Goal: Task Accomplishment & Management: Complete application form

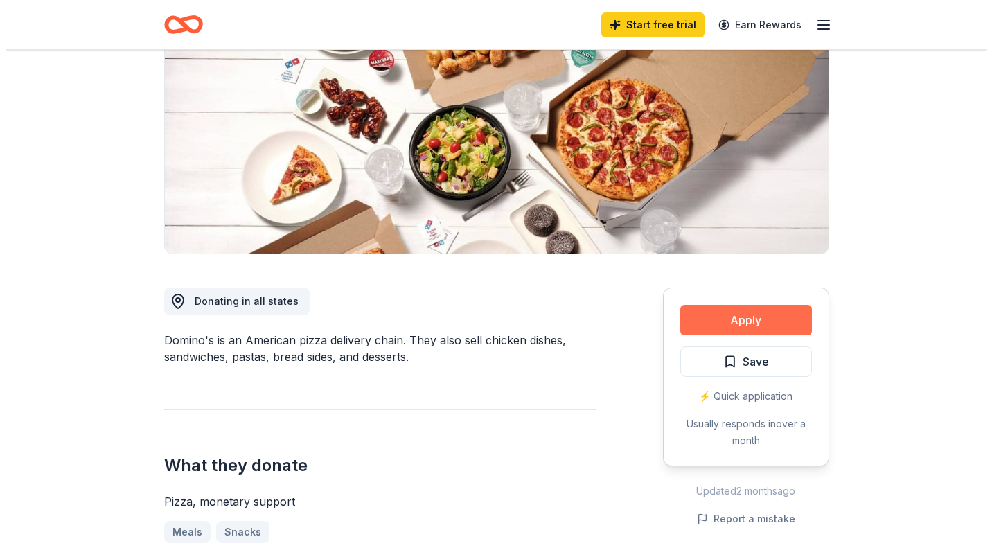
scroll to position [170, 0]
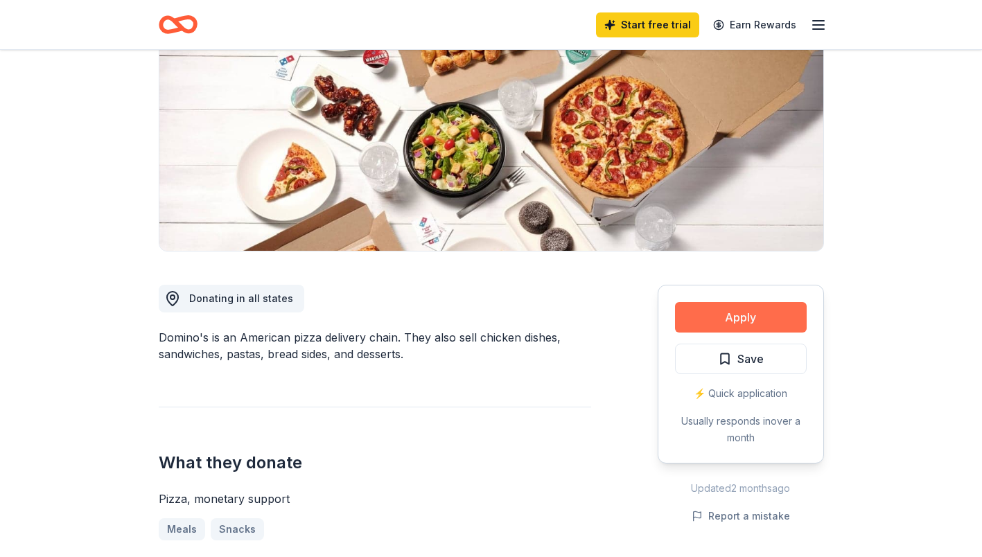
click at [751, 322] on button "Apply" at bounding box center [741, 317] width 132 height 30
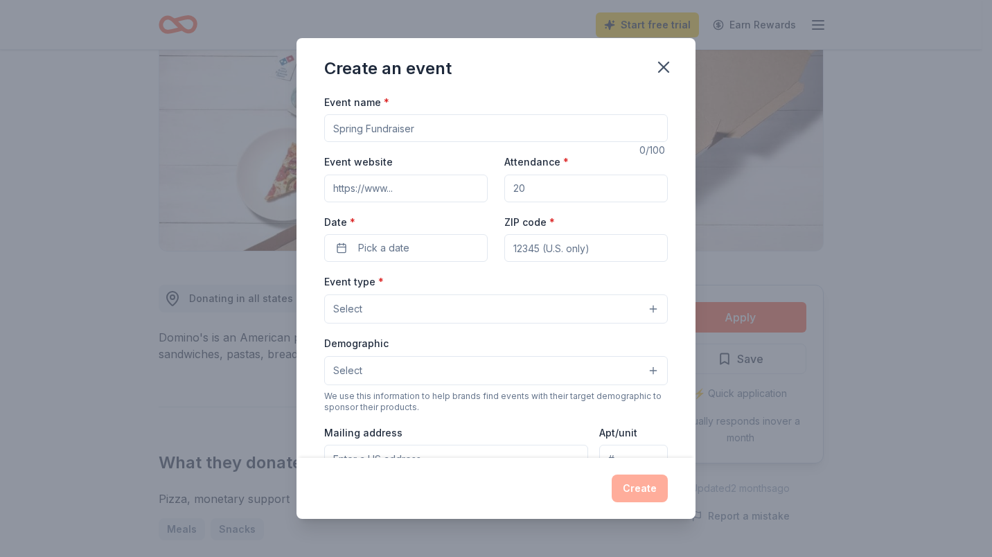
click at [334, 124] on input "Event name *" at bounding box center [496, 128] width 344 height 28
type input "Gift Card Donation Drive"
click at [342, 184] on input "Event website" at bounding box center [406, 189] width 164 height 28
type input "https://figministriesinc.org"
click at [518, 188] on input "Attendance *" at bounding box center [587, 189] width 164 height 28
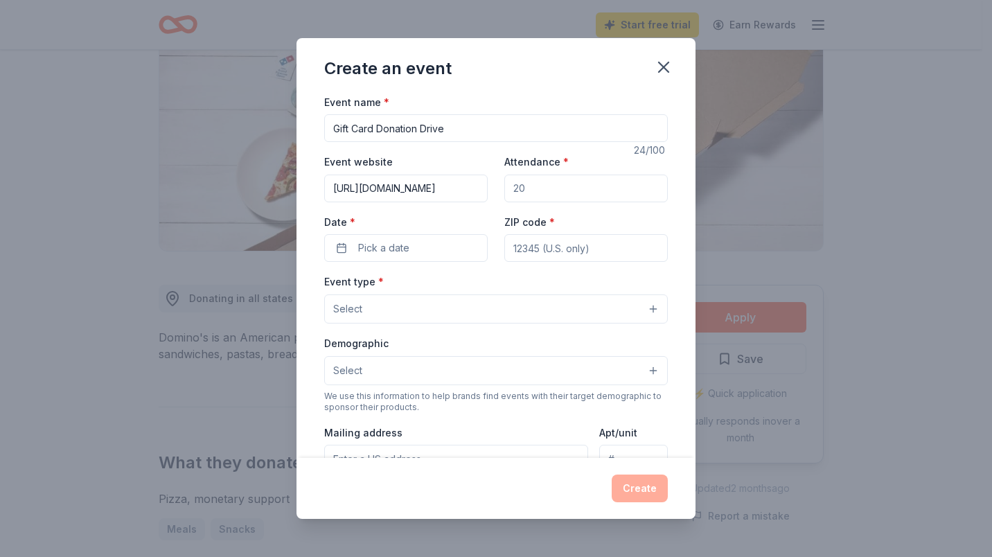
click at [523, 188] on input "Attendance *" at bounding box center [587, 189] width 164 height 28
type input "75"
click at [394, 249] on span "Pick a date" at bounding box center [383, 248] width 51 height 17
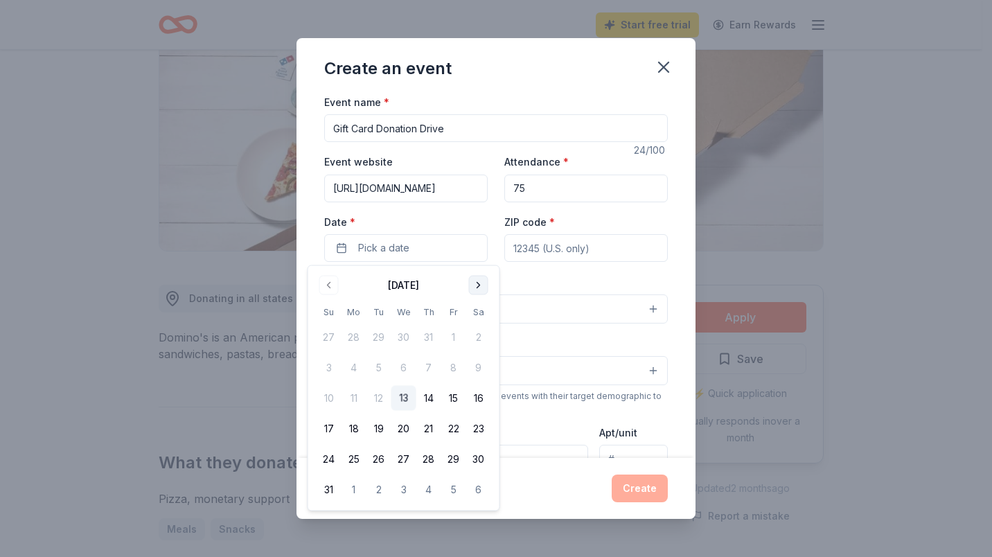
click at [475, 286] on button "Go to next month" at bounding box center [478, 285] width 19 height 19
click at [454, 460] on button "31" at bounding box center [453, 459] width 25 height 25
click at [524, 252] on input "ZIP code *" at bounding box center [587, 248] width 164 height 28
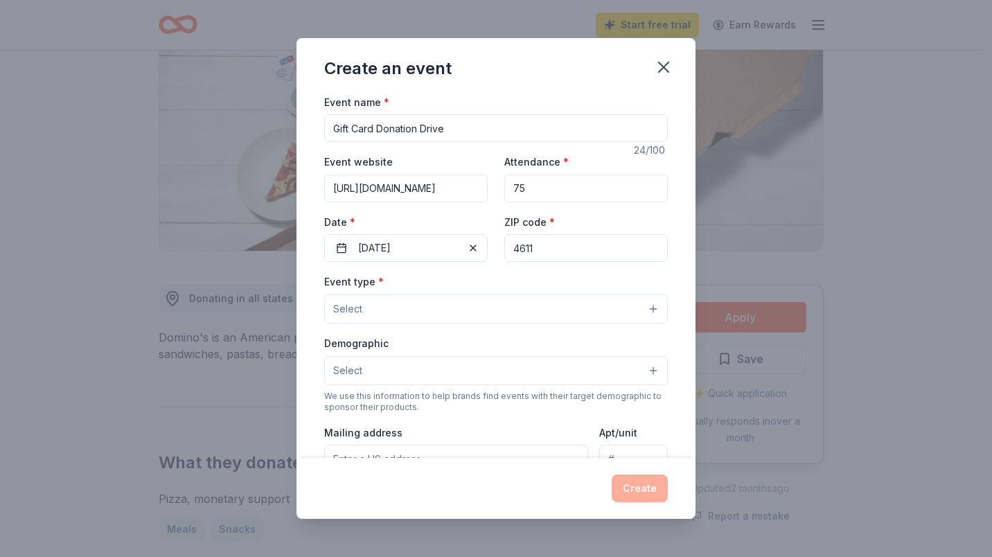
type input "46112"
type input "304 Harts Ford Way Brownsburg In 46112"
type input "Other"
type input "46112"
click at [530, 303] on button "Select" at bounding box center [496, 309] width 344 height 29
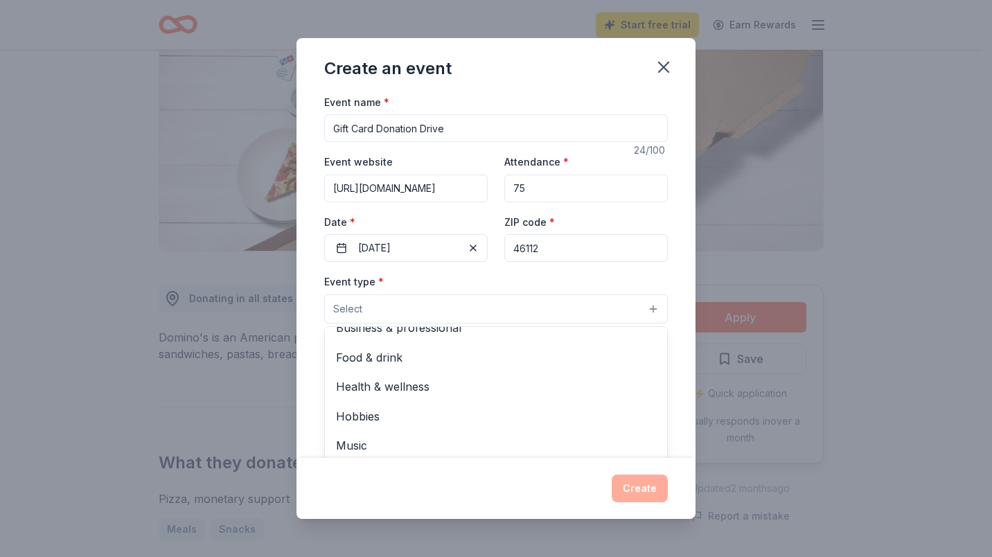
scroll to position [46, 0]
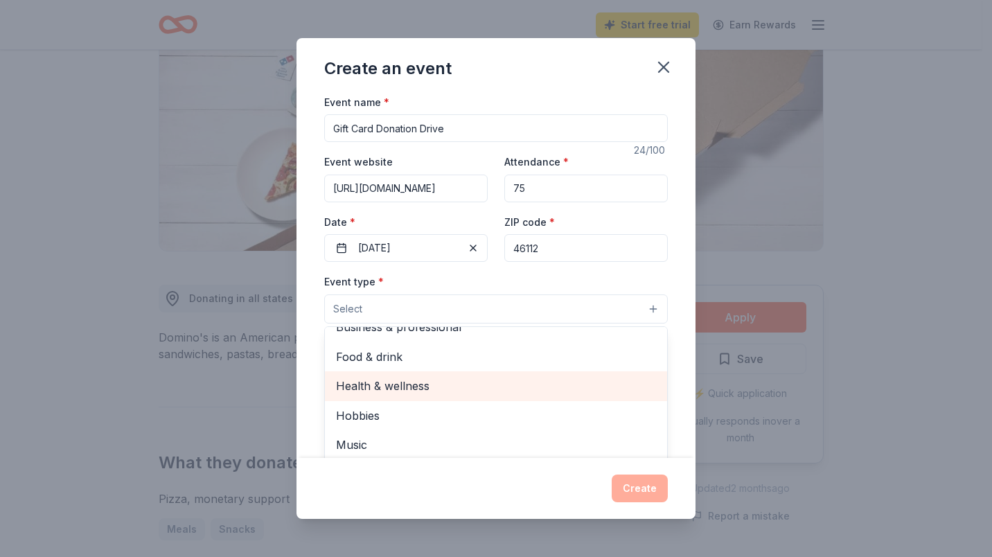
click at [379, 385] on span "Health & wellness" at bounding box center [496, 386] width 320 height 18
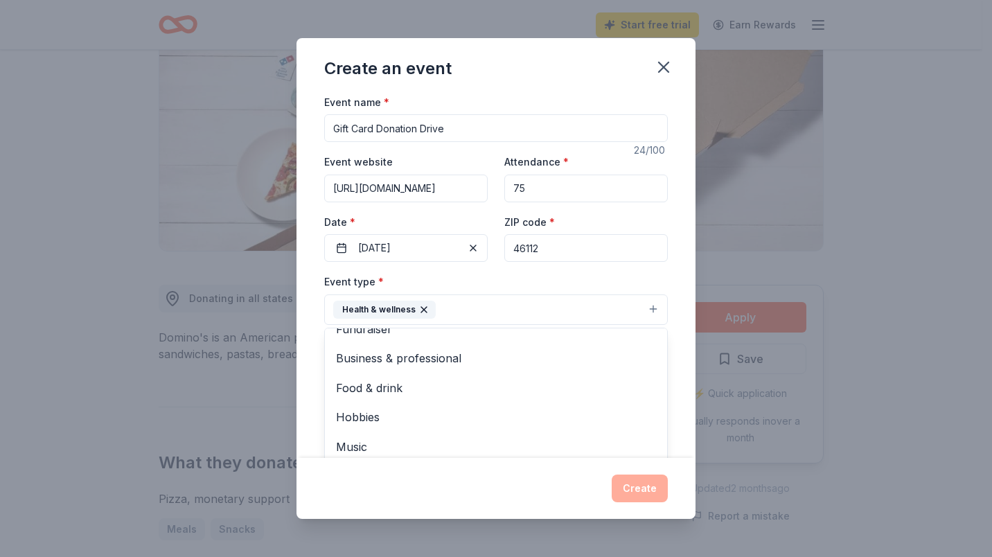
click at [886, 367] on div "Create an event Event name * Gift Card Donation Drive 24 /100 Event website htt…" at bounding box center [496, 278] width 992 height 557
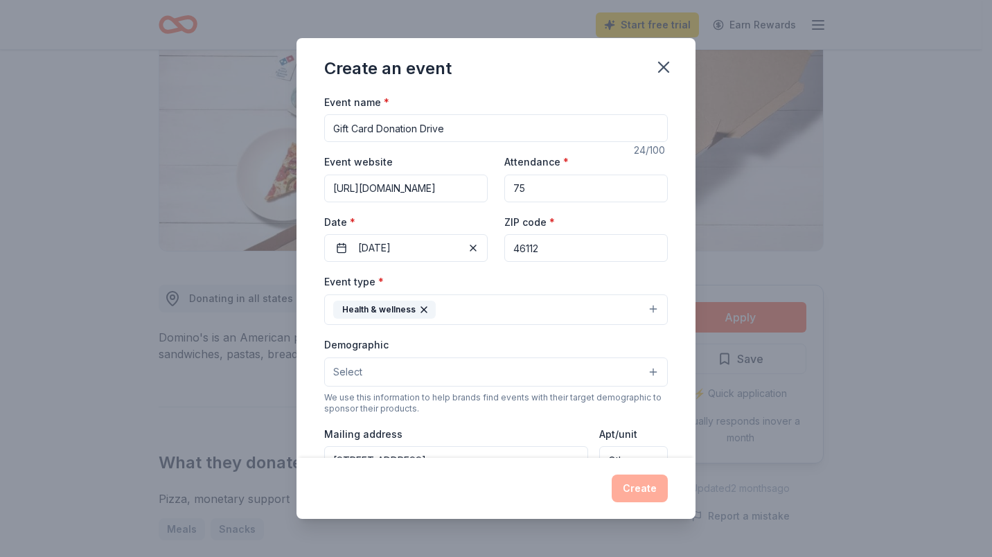
click at [597, 367] on button "Select" at bounding box center [496, 372] width 344 height 29
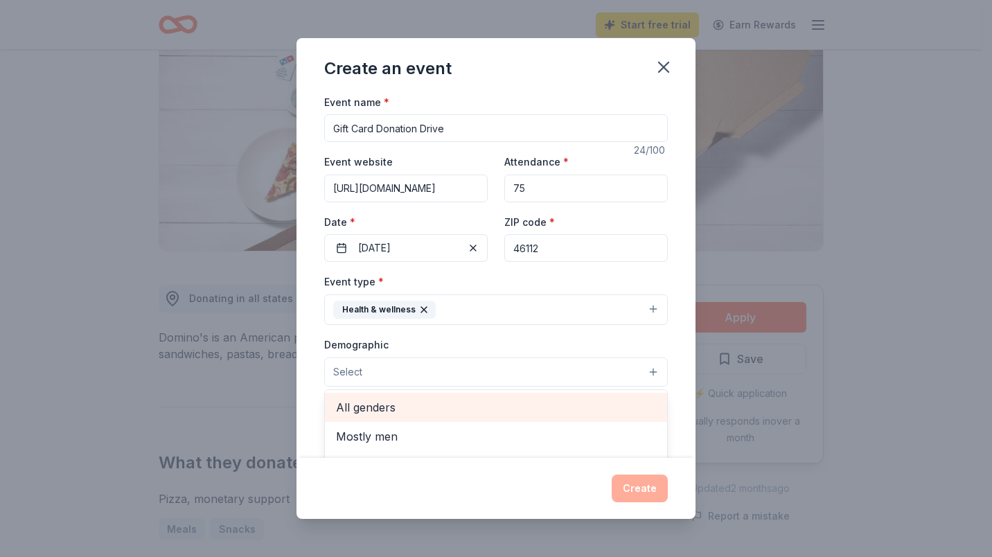
click at [353, 406] on span "All genders" at bounding box center [496, 407] width 320 height 18
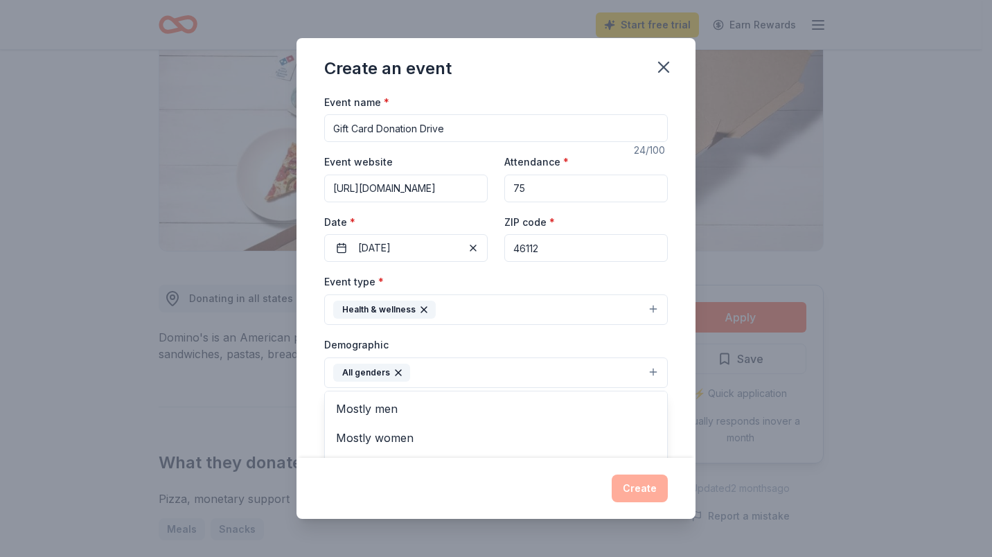
click at [855, 431] on div "Create an event Event name * Gift Card Donation Drive 24 /100 Event website htt…" at bounding box center [496, 278] width 992 height 557
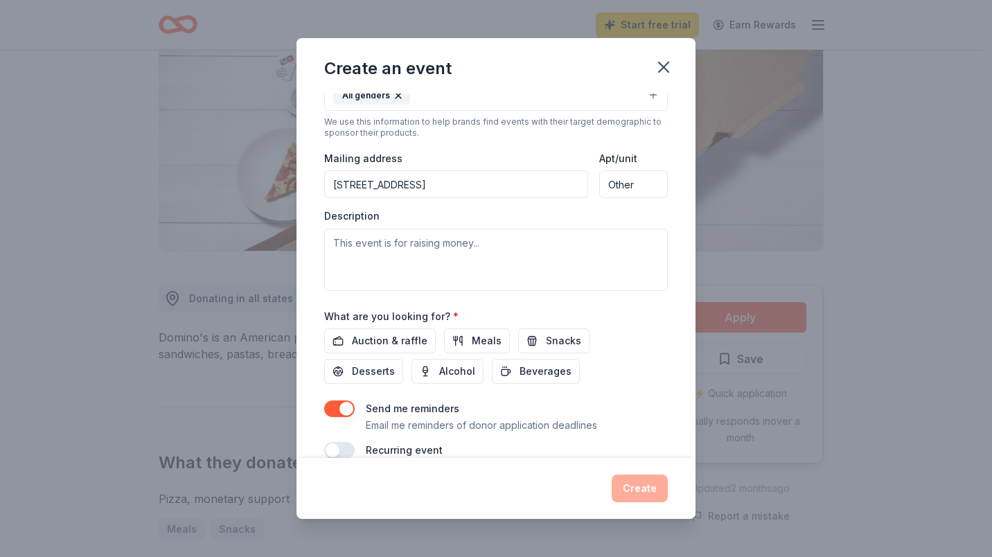
scroll to position [300, 0]
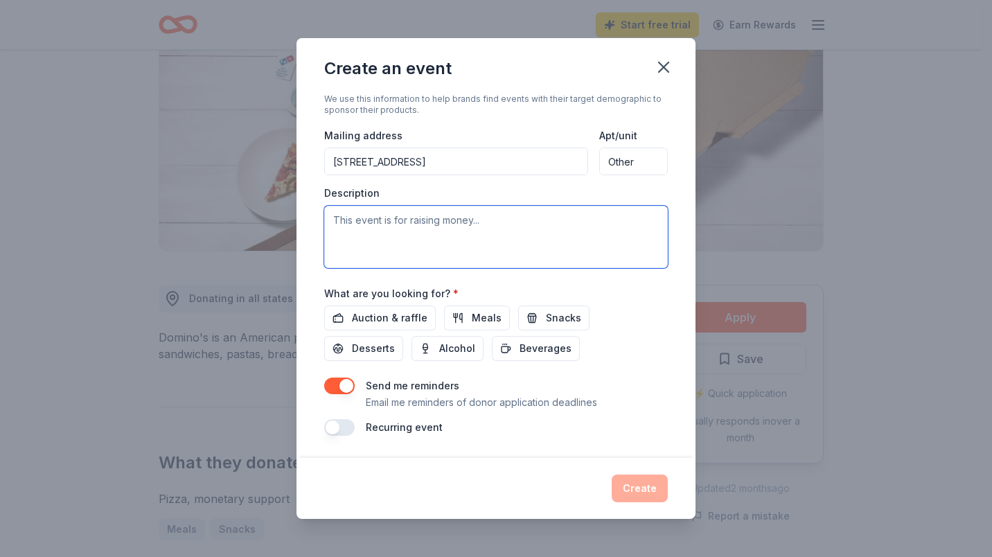
click at [338, 218] on textarea at bounding box center [496, 237] width 344 height 62
type textarea "f"
click at [330, 219] on textarea "Is to Help us reach our Goal: 20,000 In Gift Cards to Helpo the Most bulnerable…" at bounding box center [496, 237] width 344 height 62
type textarea "s to Help us reach our Goal: 20,000 In Gift Cards to Helpo the Most bulnerable …"
click at [330, 219] on textarea at bounding box center [496, 237] width 344 height 62
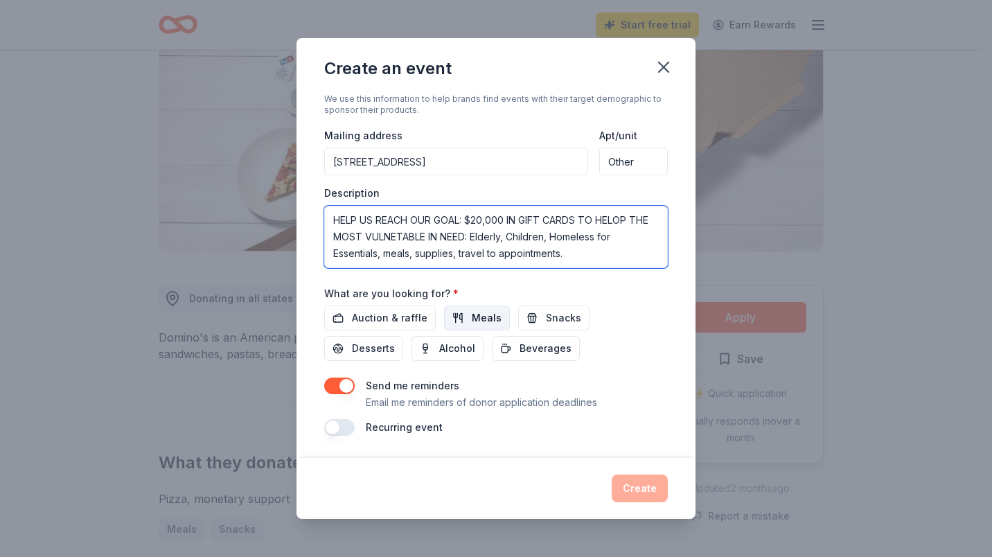
type textarea "HELP US REACH OUR GOAL: $20,000 IN GIFT CARDS TO HELOP THE MOST VULNETABLE IN N…"
click at [486, 323] on span "Meals" at bounding box center [487, 318] width 30 height 17
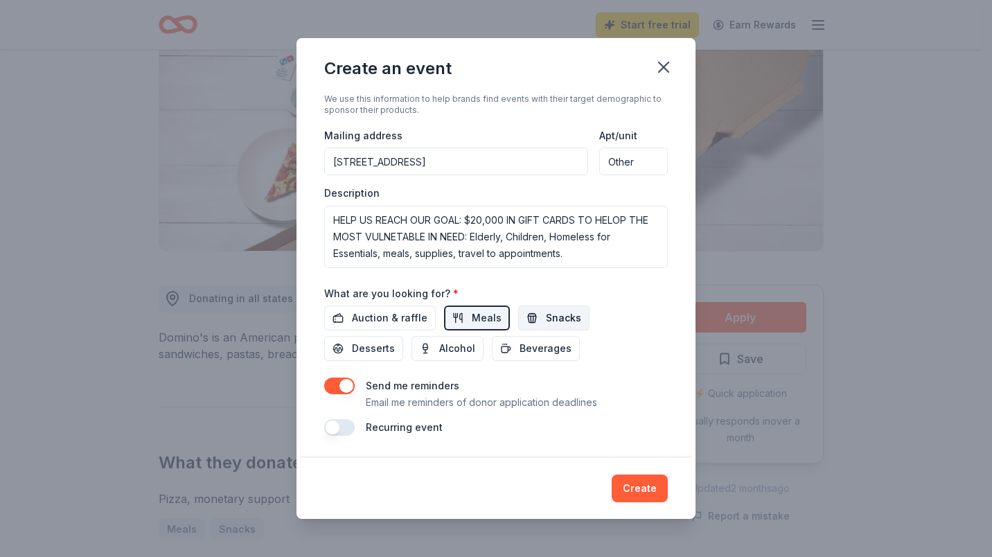
click at [546, 321] on span "Snacks" at bounding box center [563, 318] width 35 height 17
click at [382, 314] on span "Auction & raffle" at bounding box center [390, 318] width 76 height 17
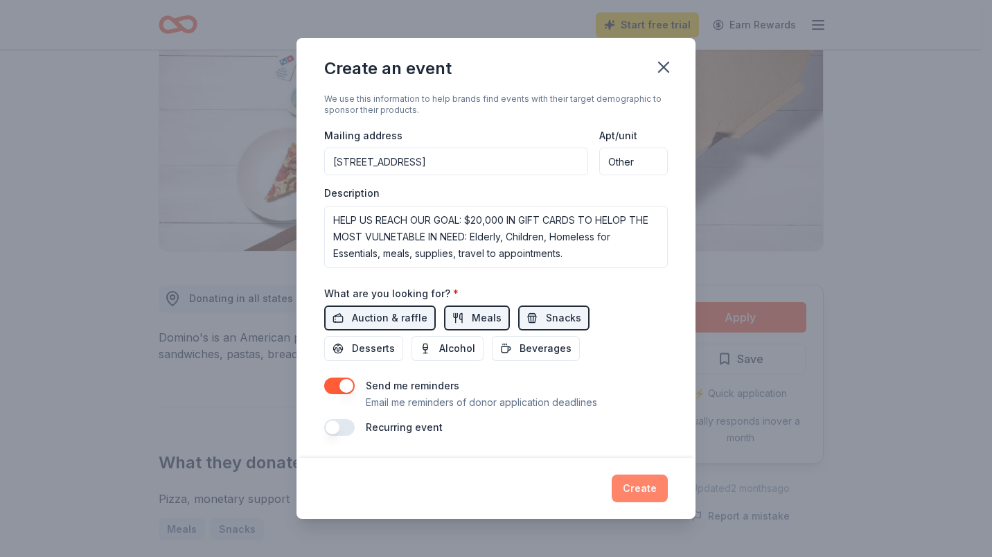
click at [645, 488] on button "Create" at bounding box center [640, 489] width 56 height 28
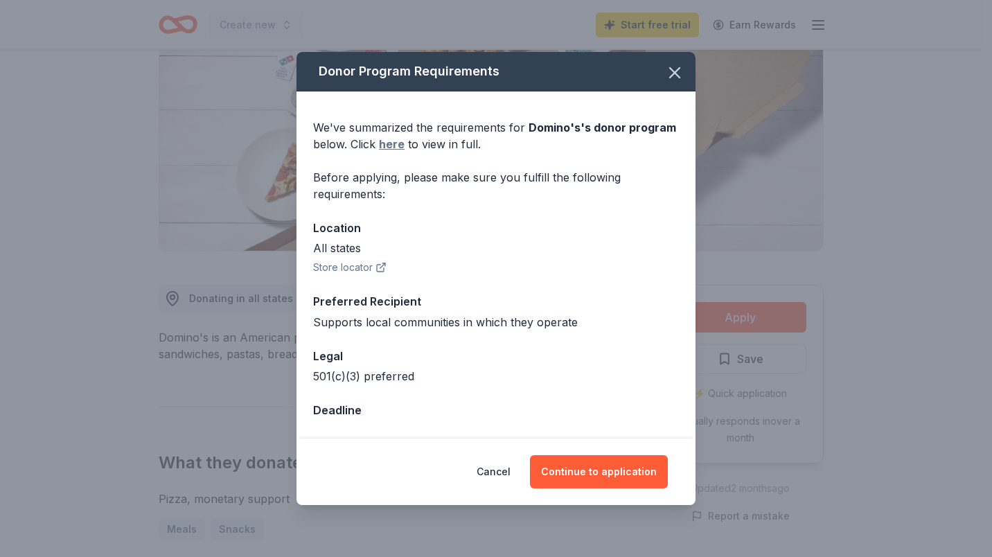
click at [396, 148] on link "here" at bounding box center [392, 144] width 26 height 17
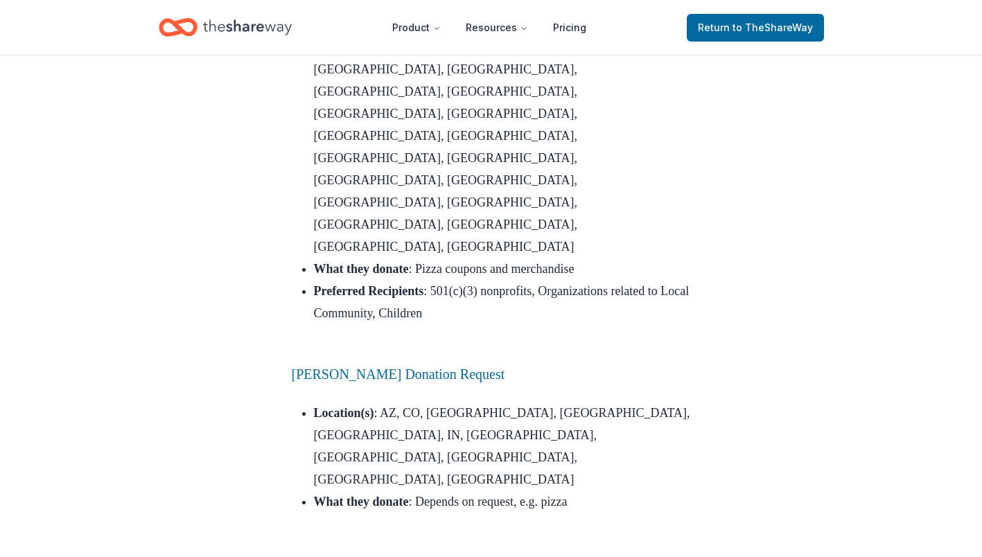
scroll to position [970, 0]
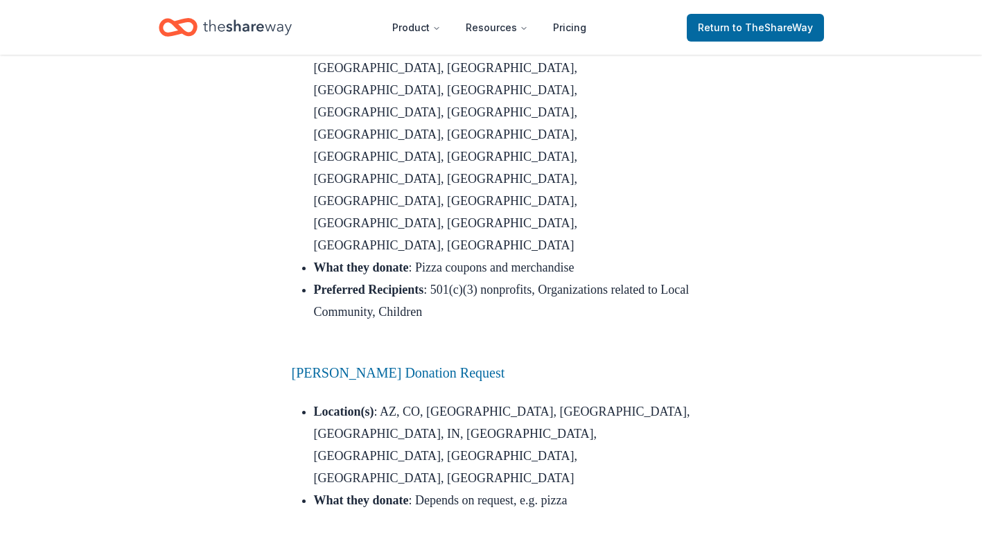
click at [625, 401] on li "Location(s) : AZ, CO, FL, IA, IL, IN, MI, MN, NV, OH, WI" at bounding box center [502, 445] width 377 height 89
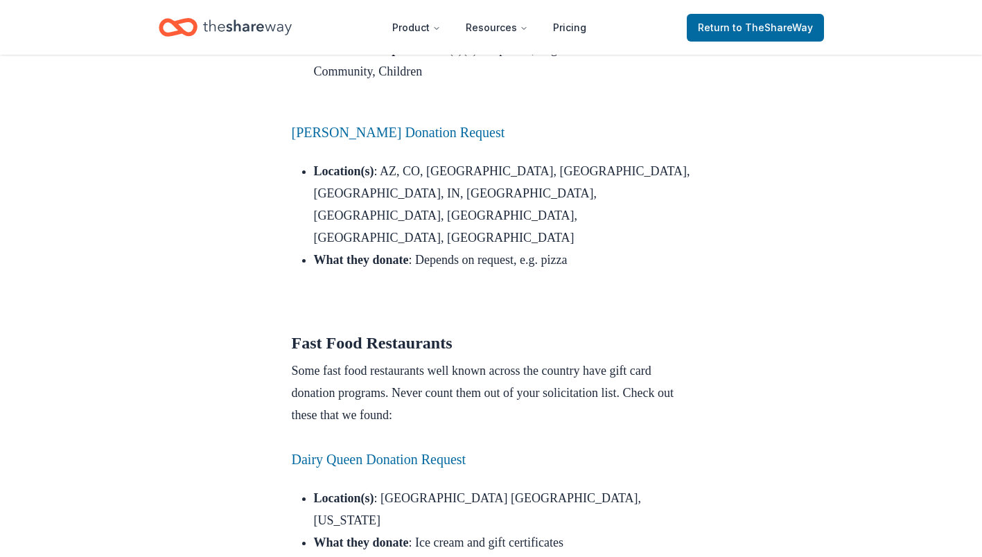
scroll to position [1214, 0]
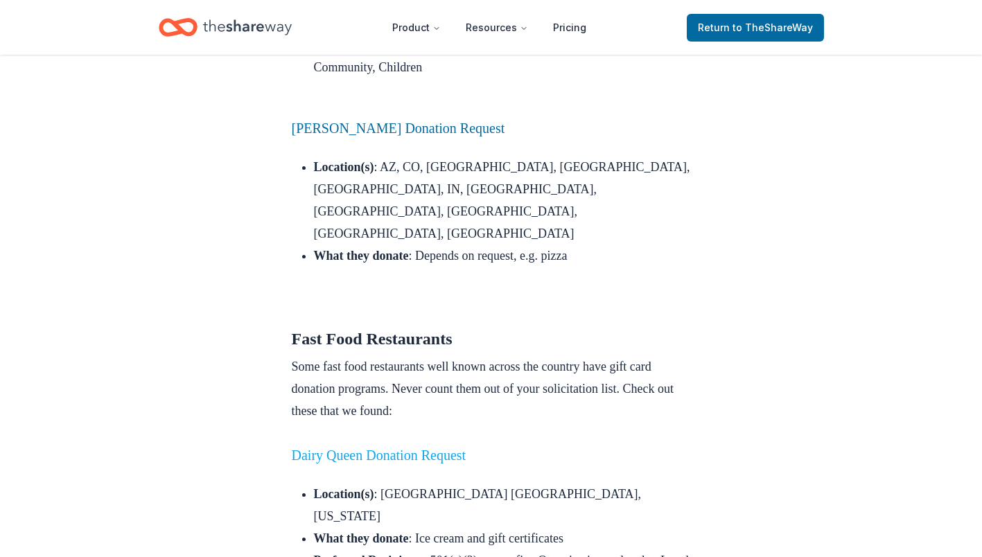
click at [421, 448] on link "Dairy Queen Donation Request" at bounding box center [379, 455] width 175 height 15
click at [420, 448] on link "Dairy Queen Donation Request" at bounding box center [379, 455] width 175 height 15
click at [414, 448] on link "Dairy Queen Donation Request" at bounding box center [379, 455] width 175 height 15
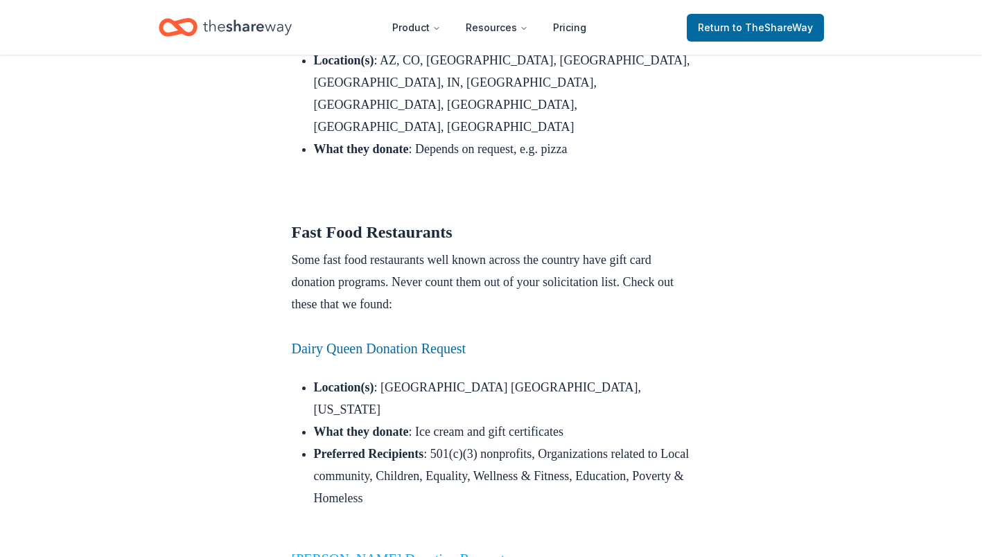
scroll to position [1323, 0]
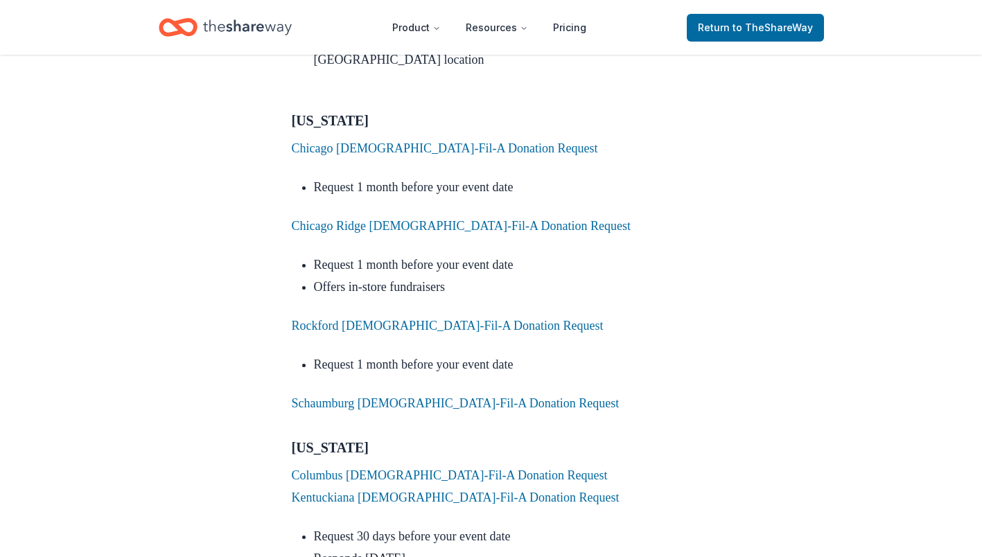
scroll to position [3992, 0]
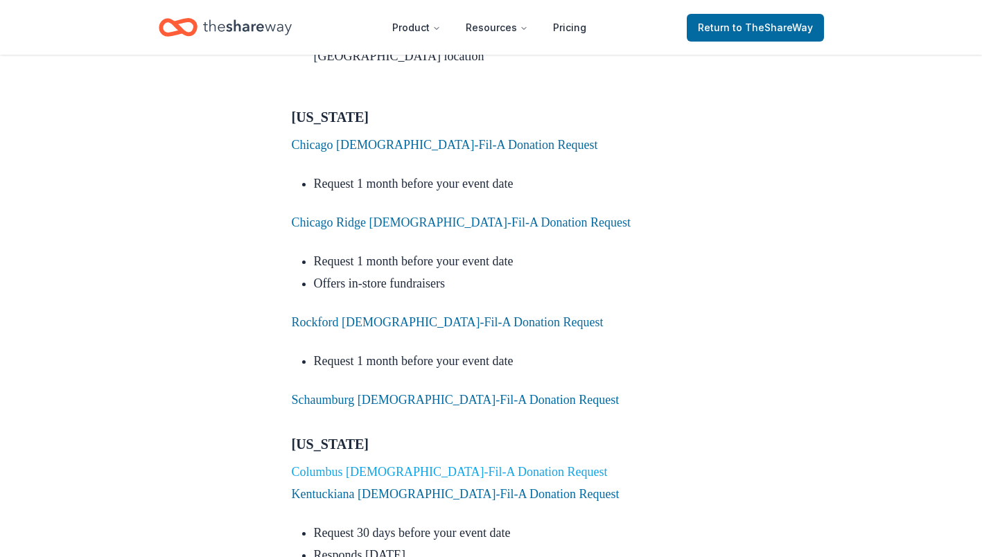
click at [338, 465] on link "Columbus Chick-Fil-A Donation Request" at bounding box center [450, 472] width 316 height 14
click at [335, 465] on link "Columbus Chick-Fil-A Donation Request" at bounding box center [450, 472] width 316 height 14
click at [426, 465] on link "Columbus Chick-Fil-A Donation Request" at bounding box center [450, 472] width 316 height 14
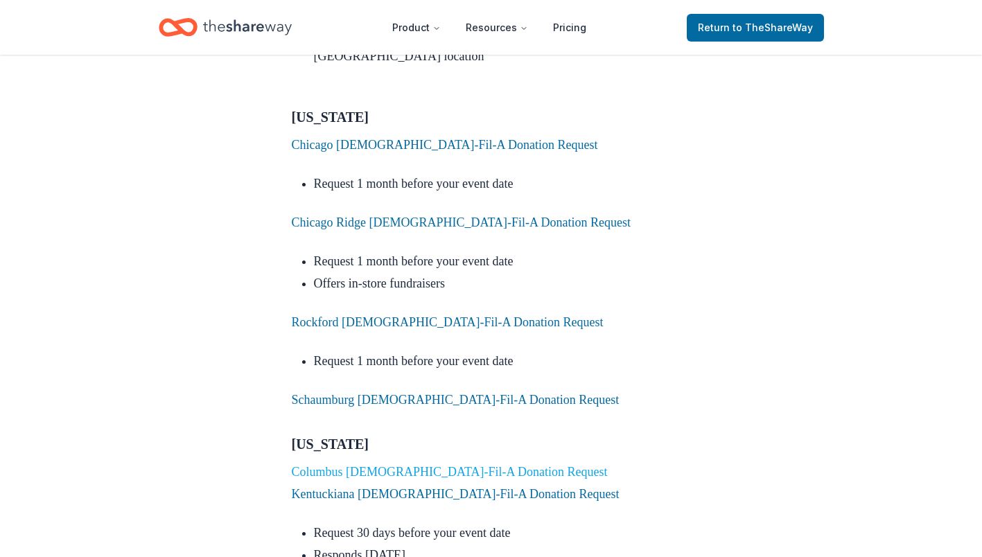
click at [426, 465] on link "Columbus Chick-Fil-A Donation Request" at bounding box center [450, 472] width 316 height 14
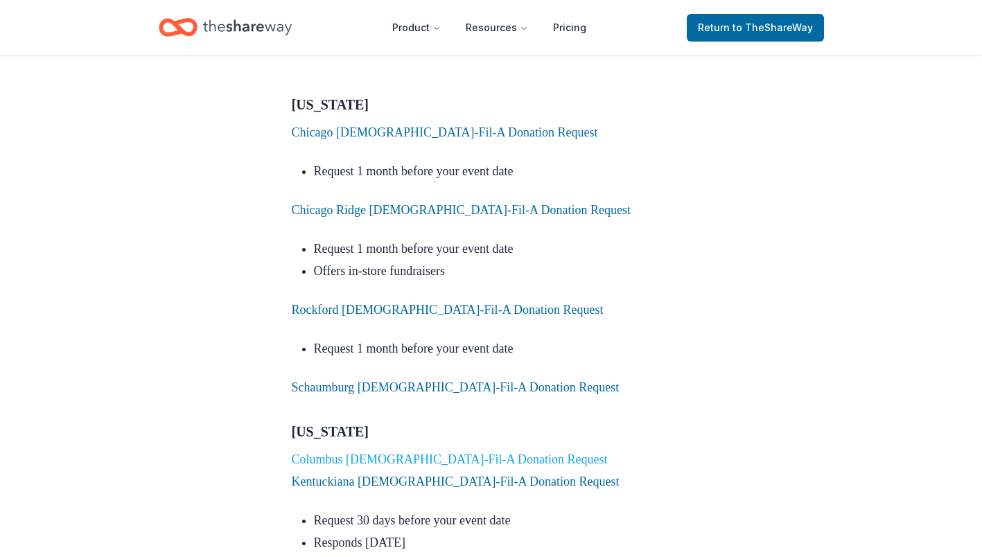
scroll to position [4001, 0]
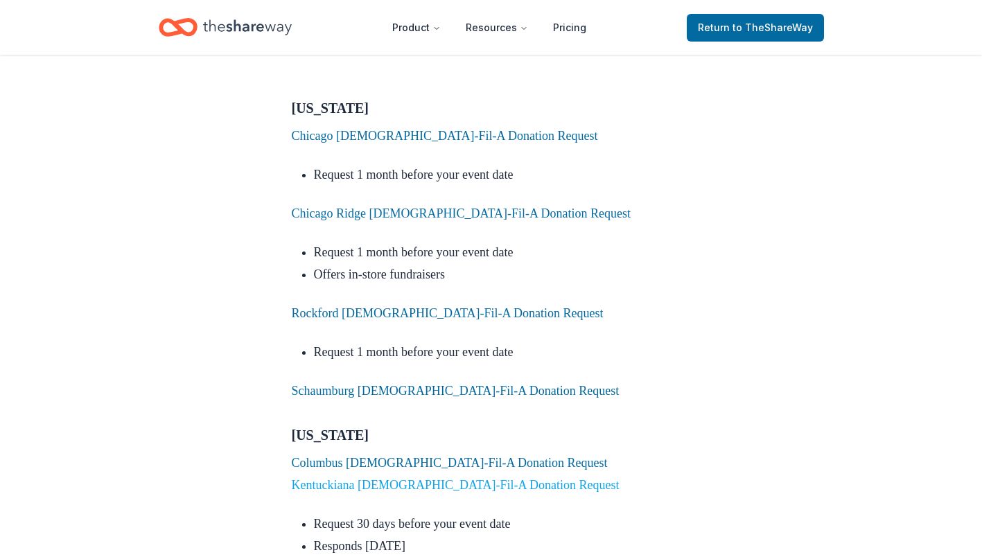
click at [304, 478] on link "Kentuckiana Chick-Fil-A Donation Request" at bounding box center [456, 485] width 328 height 14
click at [309, 456] on link "Columbus Chick-Fil-A Donation Request" at bounding box center [450, 463] width 316 height 14
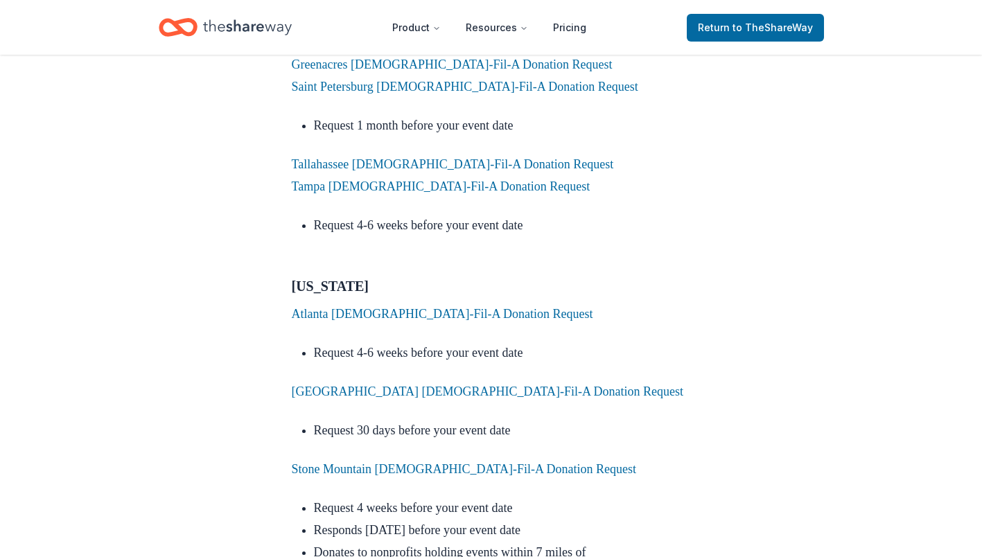
scroll to position [3404, 0]
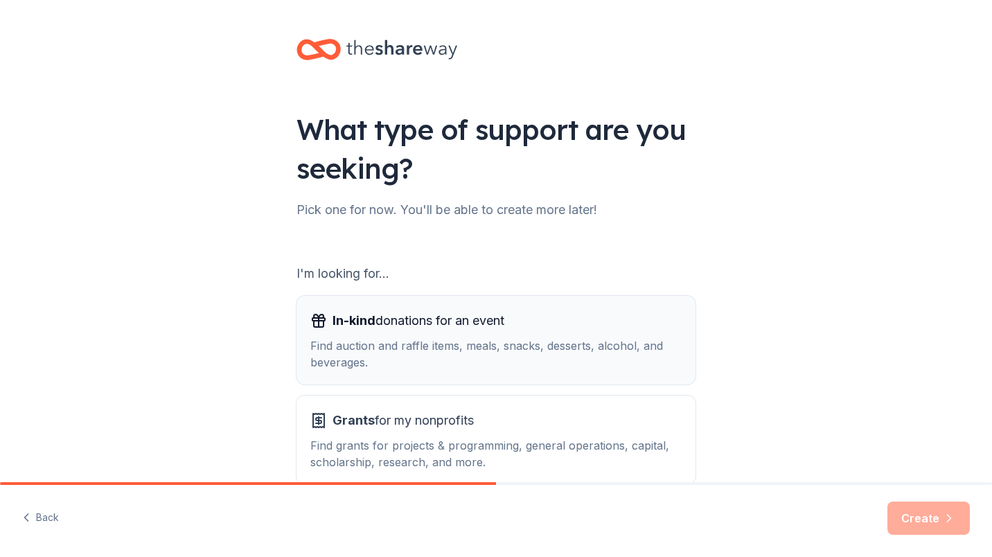
click at [378, 349] on div "Find auction and raffle items, meals, snacks, desserts, alcohol, and beverages." at bounding box center [495, 354] width 371 height 33
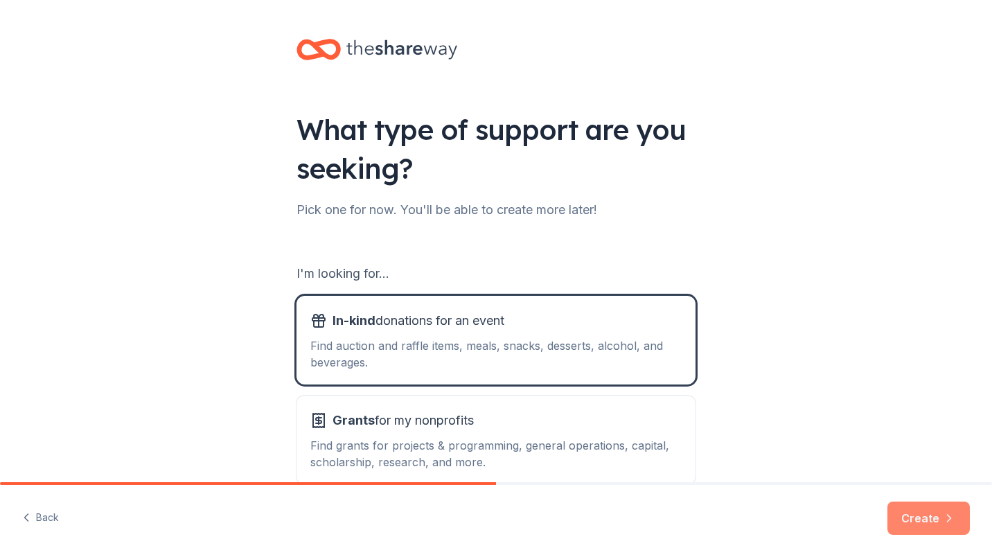
click at [934, 520] on button "Create" at bounding box center [929, 518] width 82 height 33
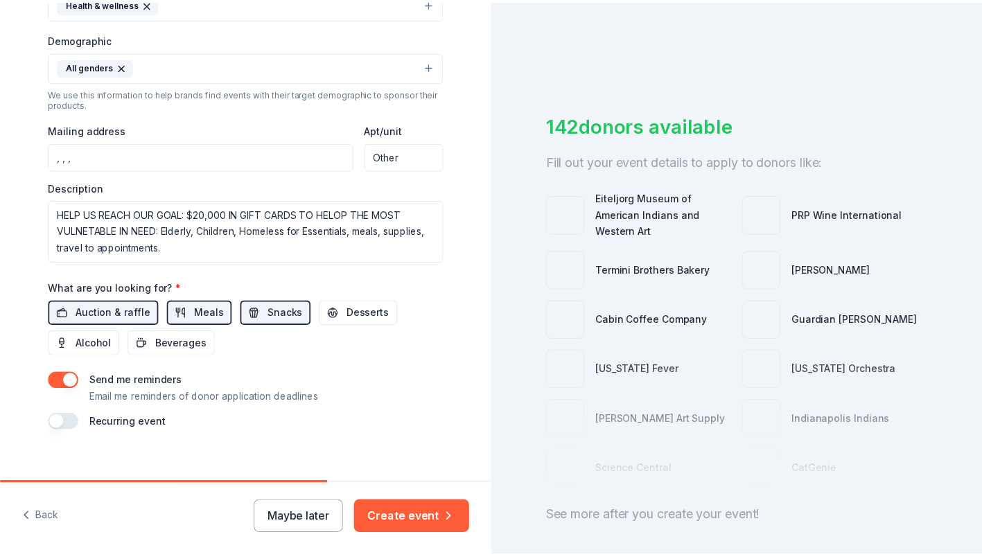
scroll to position [443, 0]
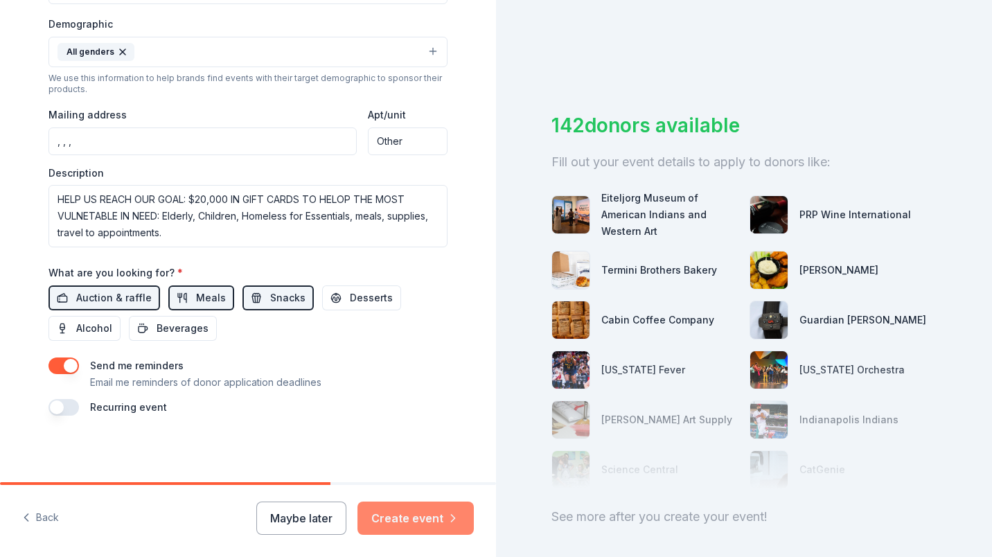
click at [438, 516] on button "Create event" at bounding box center [416, 518] width 116 height 33
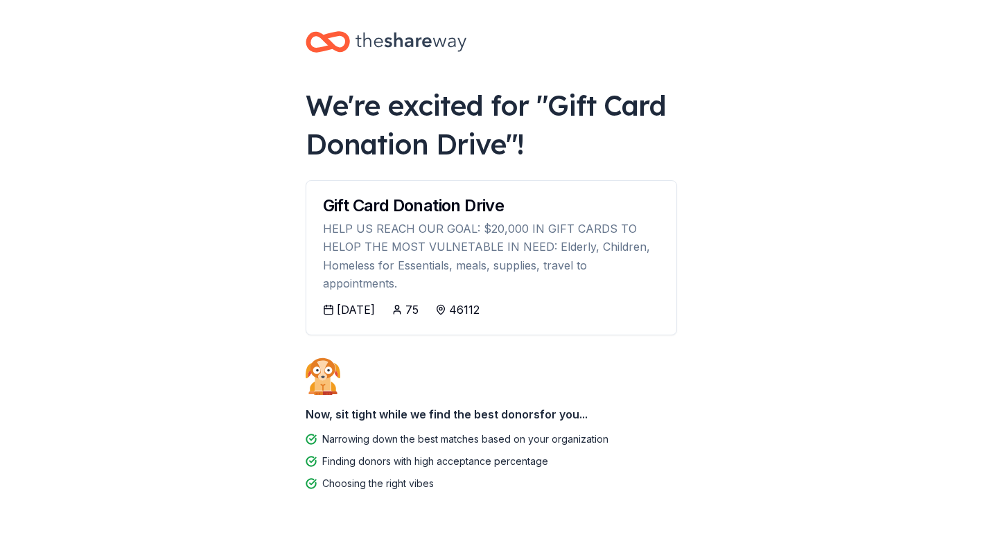
scroll to position [28, 0]
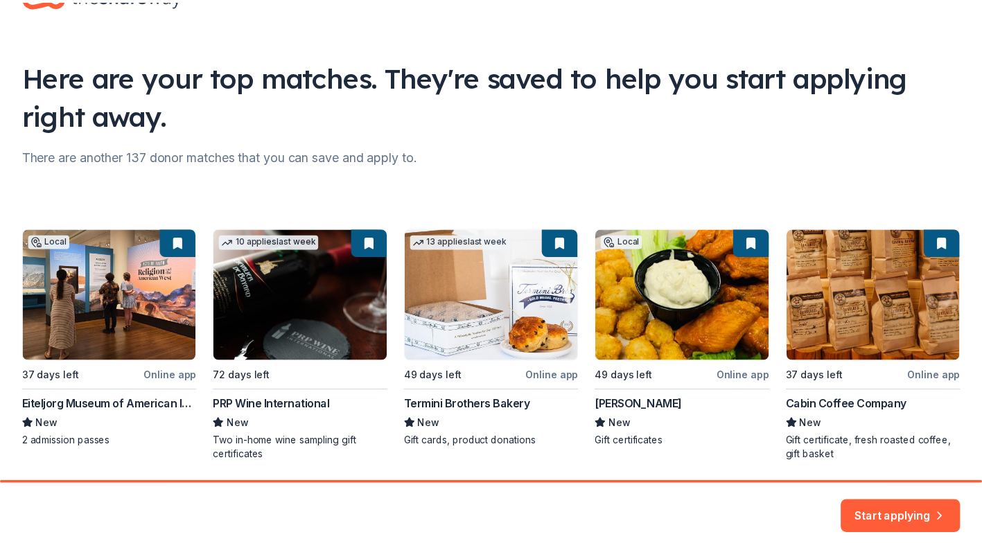
scroll to position [100, 0]
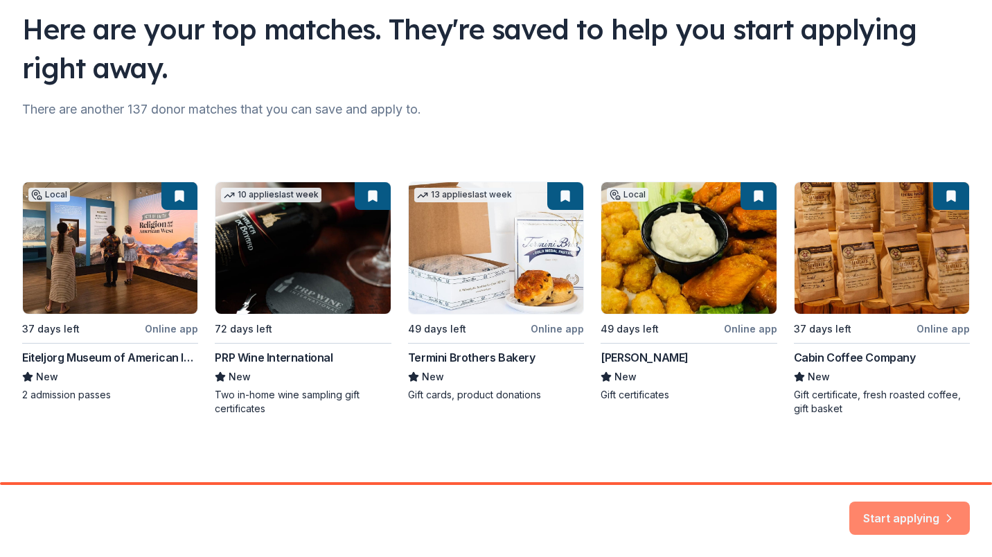
click at [897, 514] on button "Start applying" at bounding box center [910, 509] width 121 height 33
click at [897, 514] on div "Start applying" at bounding box center [910, 518] width 121 height 33
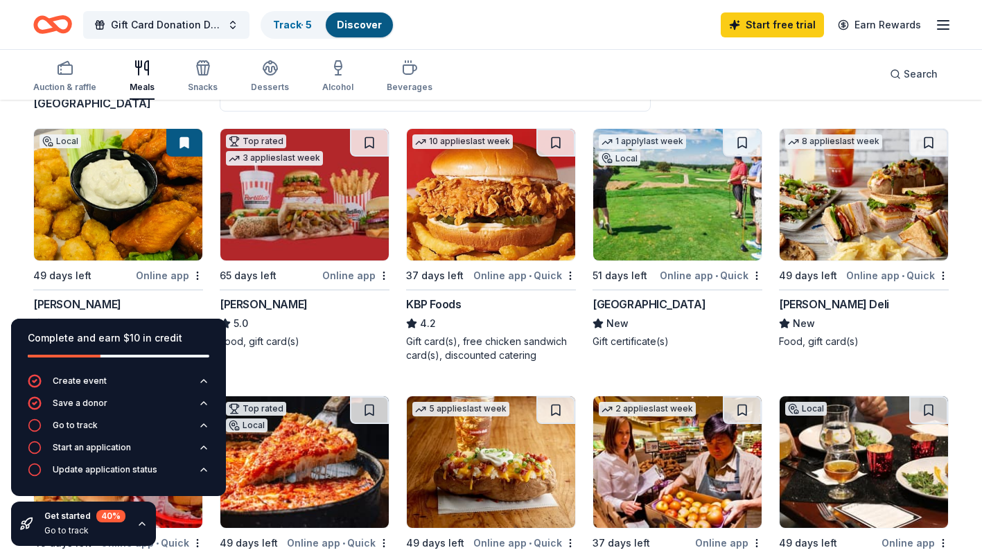
scroll to position [132, 0]
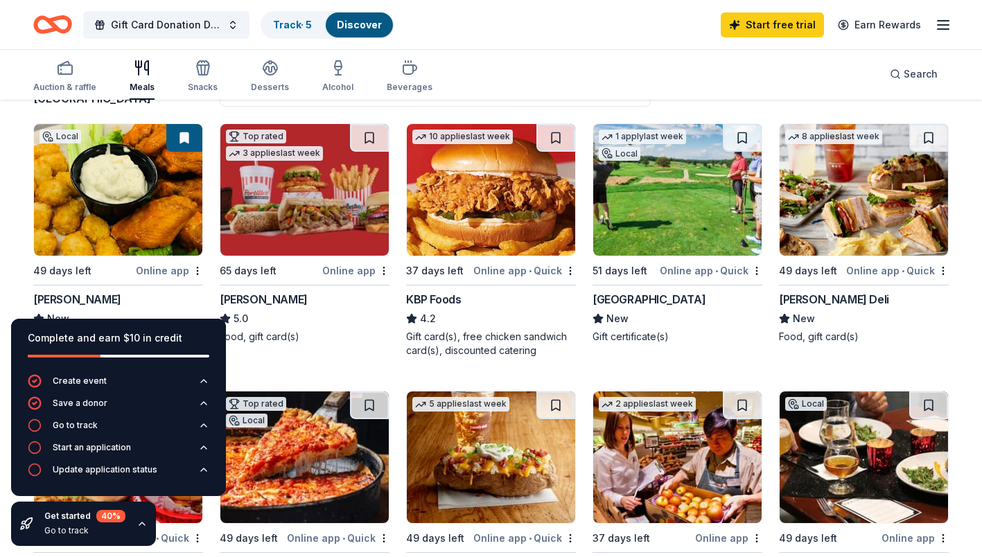
click at [286, 227] on img at bounding box center [304, 190] width 168 height 132
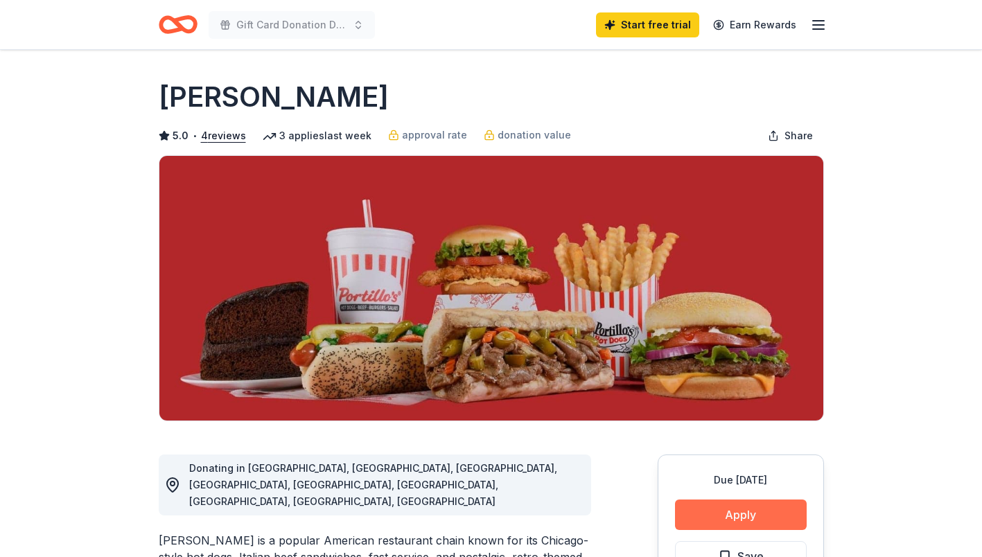
click at [735, 519] on button "Apply" at bounding box center [741, 515] width 132 height 30
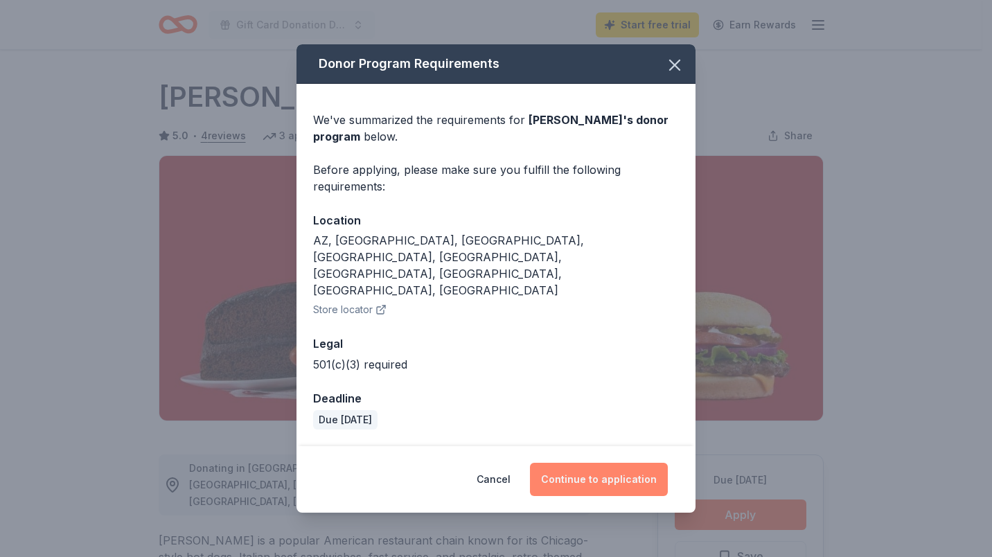
click at [617, 463] on button "Continue to application" at bounding box center [599, 479] width 138 height 33
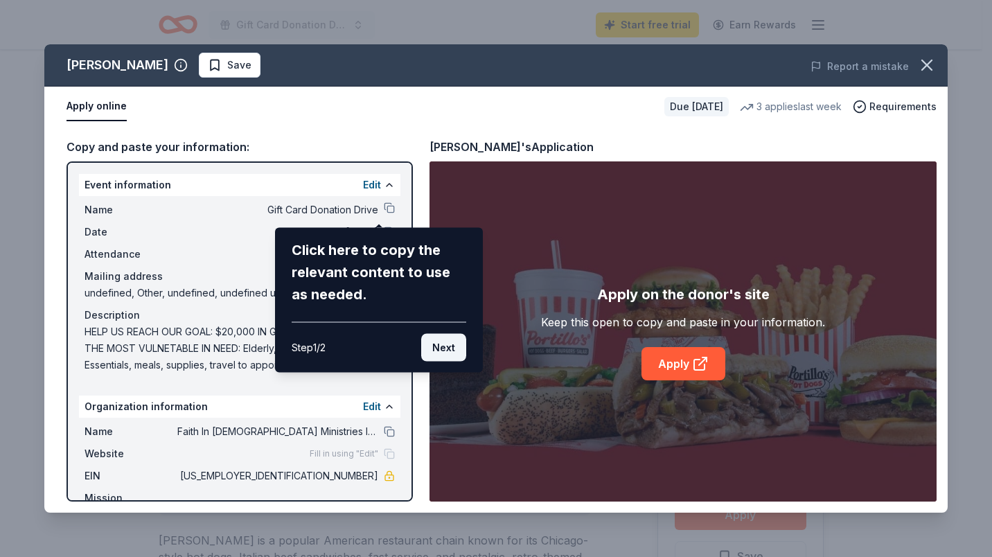
click at [447, 347] on button "Next" at bounding box center [443, 348] width 45 height 28
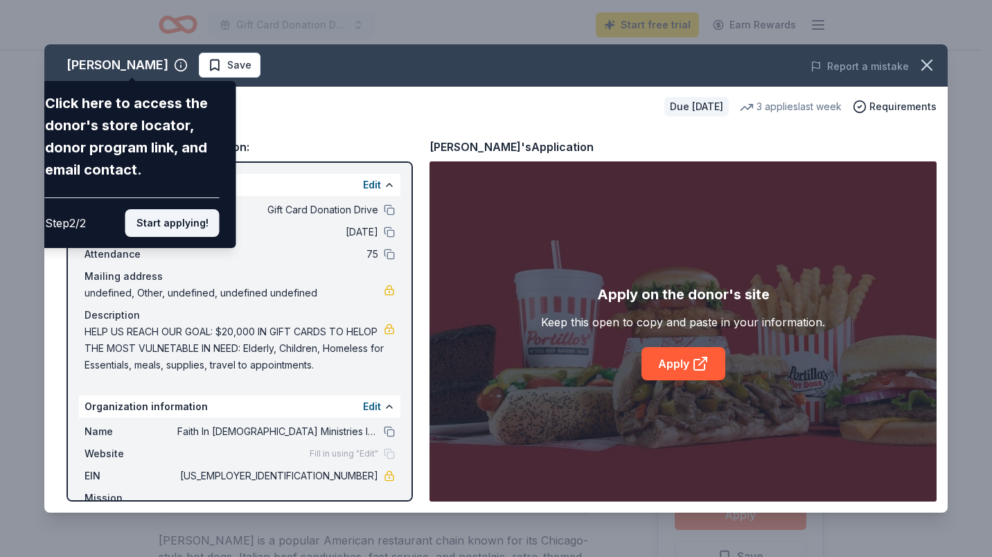
click at [175, 219] on button "Start applying!" at bounding box center [172, 223] width 94 height 28
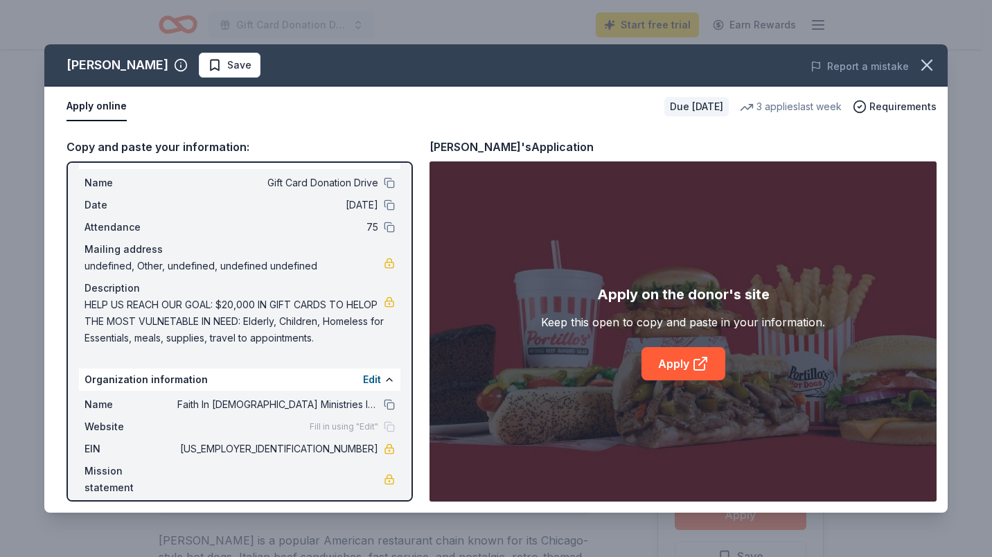
scroll to position [40, 0]
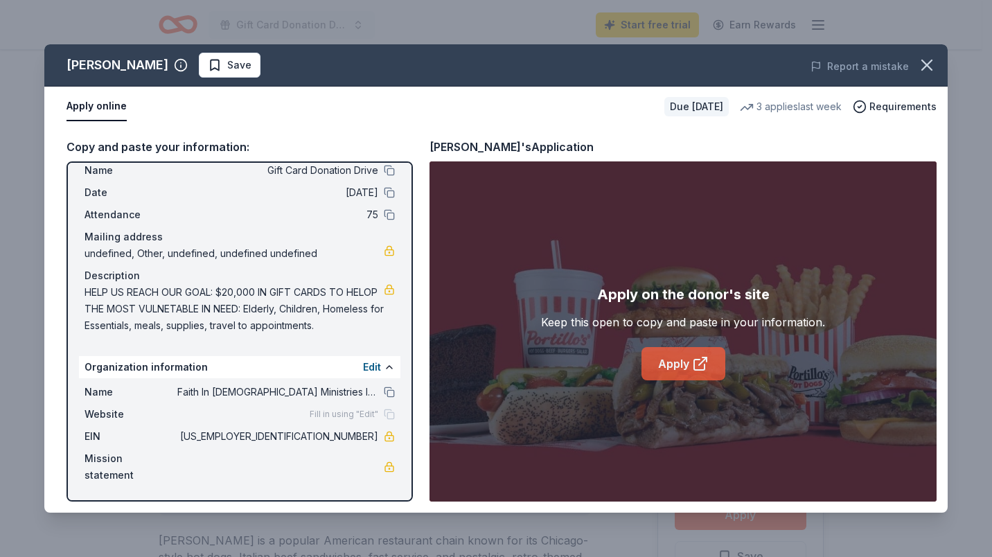
click at [678, 359] on link "Apply" at bounding box center [684, 363] width 84 height 33
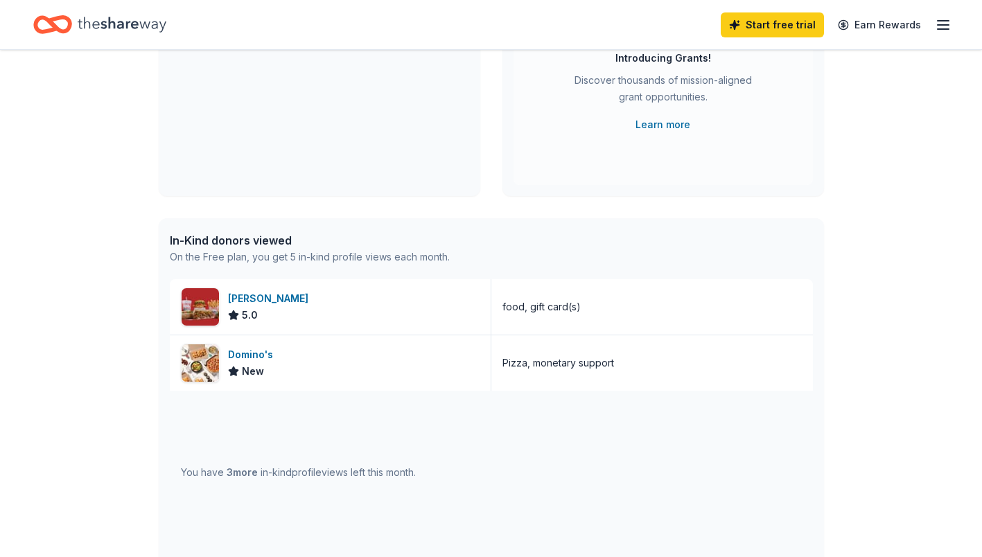
scroll to position [198, 0]
click at [218, 301] on img at bounding box center [200, 306] width 37 height 37
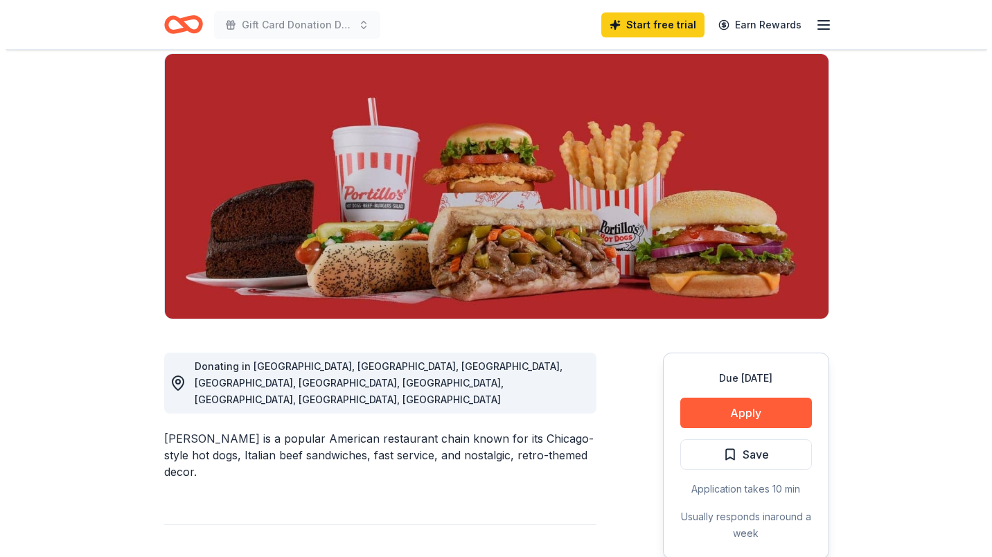
scroll to position [104, 0]
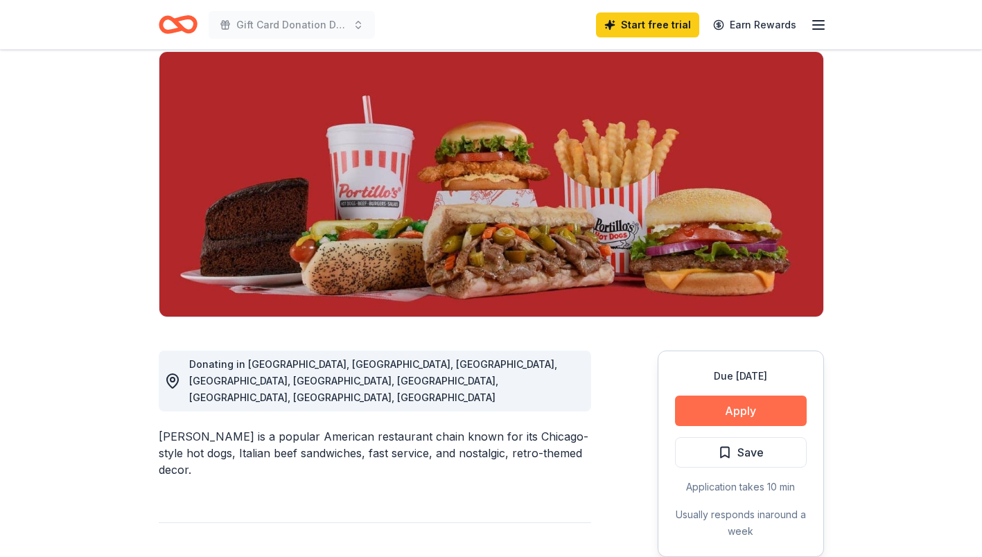
click at [743, 410] on button "Apply" at bounding box center [741, 411] width 132 height 30
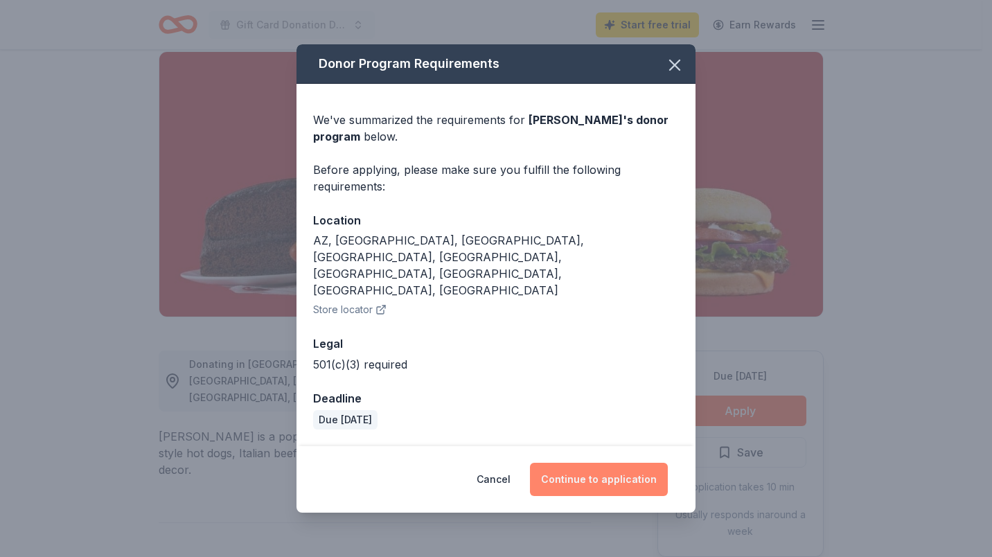
click at [597, 463] on button "Continue to application" at bounding box center [599, 479] width 138 height 33
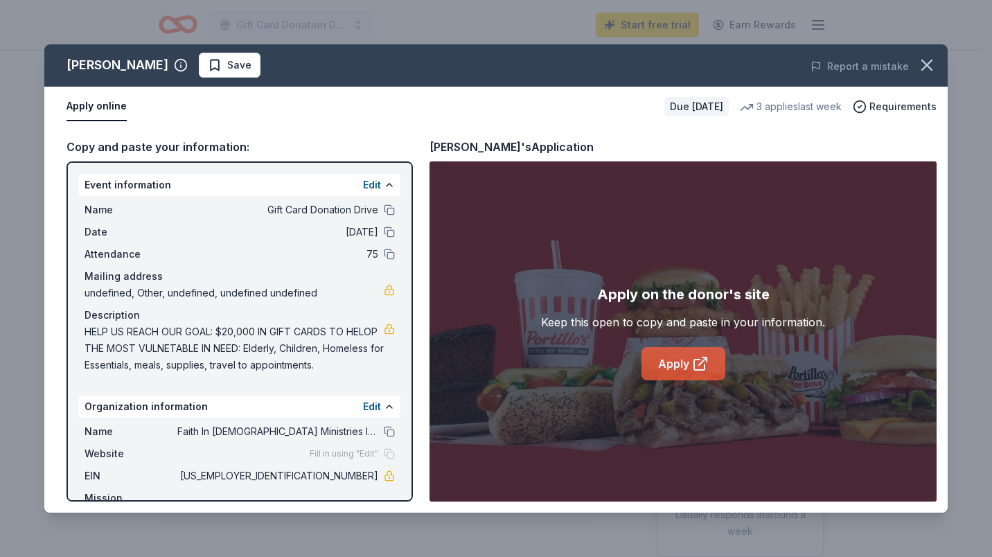
click at [685, 368] on link "Apply" at bounding box center [684, 363] width 84 height 33
